Goal: Navigation & Orientation: Find specific page/section

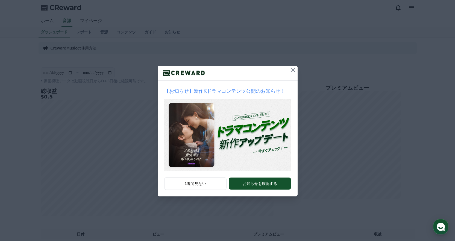
click at [291, 69] on icon at bounding box center [293, 70] width 7 height 7
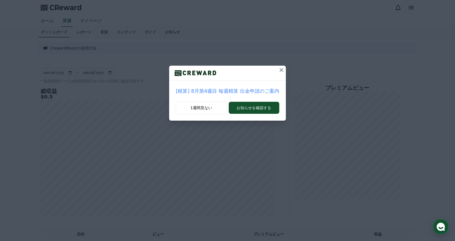
click at [279, 68] on icon at bounding box center [281, 70] width 7 height 7
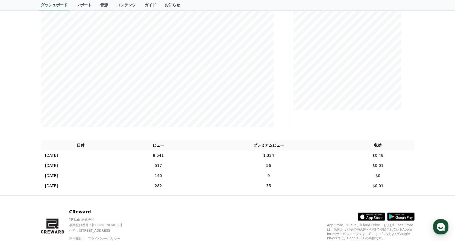
scroll to position [111, 0]
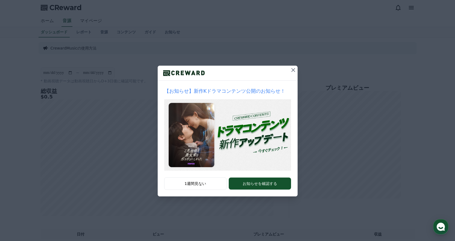
click at [292, 69] on icon at bounding box center [293, 70] width 7 height 7
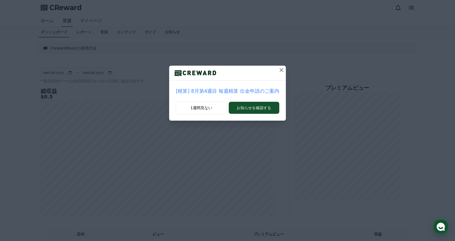
click at [291, 68] on div "[精算] 8月第4週目 毎週精算 出金申請のご案内 1週間見ない お知らせを確認する" at bounding box center [227, 64] width 455 height 129
click at [280, 66] on button at bounding box center [281, 70] width 9 height 9
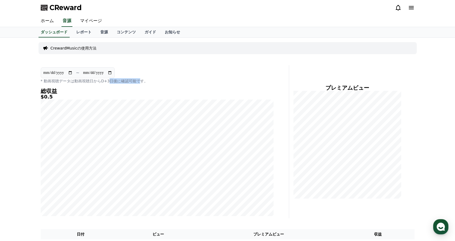
drag, startPoint x: 104, startPoint y: 82, endPoint x: 132, endPoint y: 83, distance: 28.5
click at [132, 83] on p "* 動画視聴データは動画視聴日からD+3日後に確認可能です。" at bounding box center [157, 80] width 233 height 5
click at [217, 16] on div "ホーム 音源 マイページ" at bounding box center [227, 20] width 383 height 11
click at [401, 6] on icon at bounding box center [398, 7] width 7 height 7
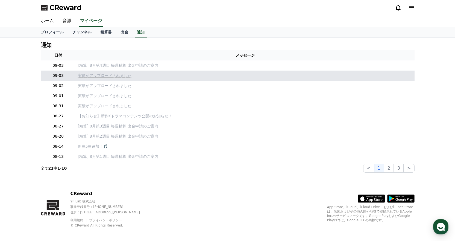
click at [90, 77] on p "実績がアップロードされました" at bounding box center [245, 76] width 335 height 6
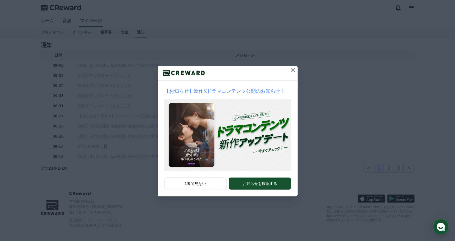
click at [291, 70] on icon at bounding box center [293, 70] width 7 height 7
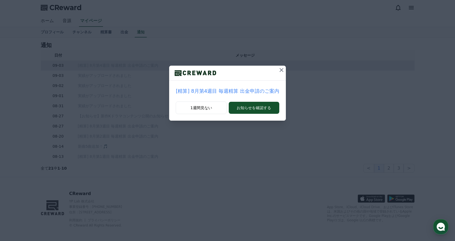
click at [278, 67] on icon at bounding box center [281, 70] width 7 height 7
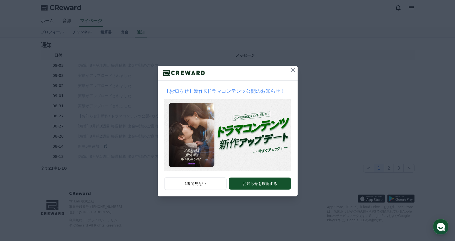
click at [294, 71] on icon at bounding box center [293, 70] width 7 height 7
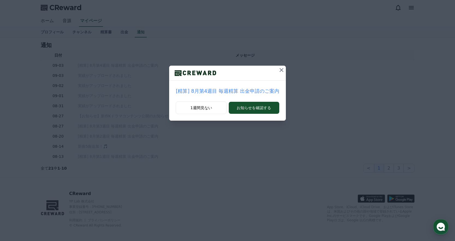
click at [278, 70] on icon at bounding box center [281, 70] width 7 height 7
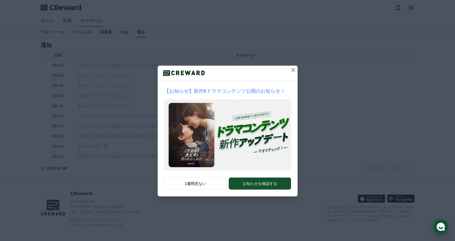
click at [292, 69] on icon at bounding box center [293, 70] width 7 height 7
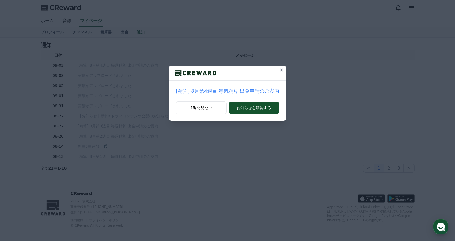
click at [279, 67] on icon at bounding box center [281, 70] width 7 height 7
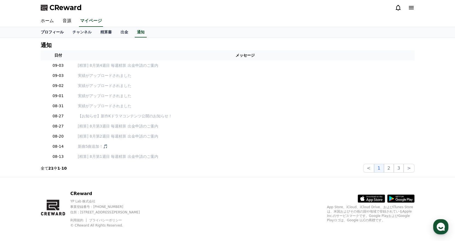
click at [43, 32] on link "プロフィール" at bounding box center [52, 32] width 32 height 10
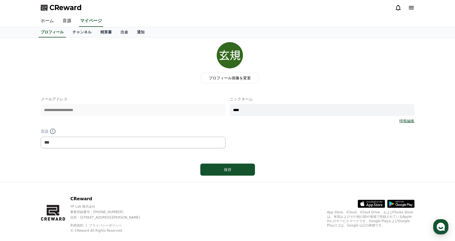
click at [44, 26] on link "ホーム" at bounding box center [47, 20] width 22 height 11
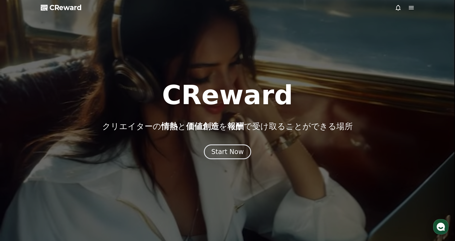
click at [409, 6] on icon at bounding box center [411, 7] width 7 height 7
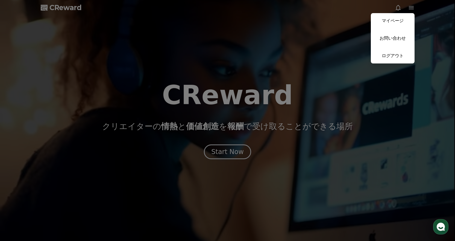
click at [399, 5] on button "close" at bounding box center [227, 120] width 455 height 241
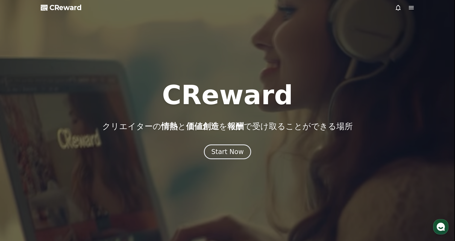
click at [399, 5] on icon at bounding box center [398, 7] width 7 height 7
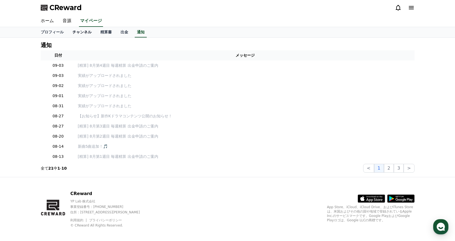
click at [75, 32] on link "チャンネル" at bounding box center [82, 32] width 28 height 10
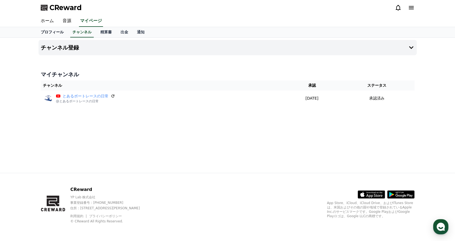
click at [51, 33] on link "プロフィール" at bounding box center [52, 32] width 32 height 10
